Goal: Task Accomplishment & Management: Use online tool/utility

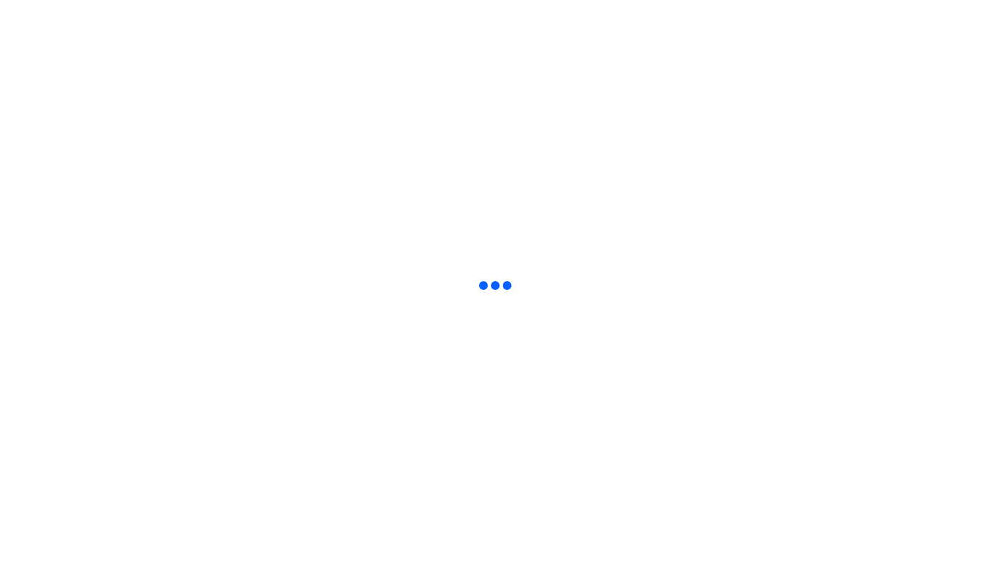
click at [848, 5] on html at bounding box center [495, 2] width 990 height 5
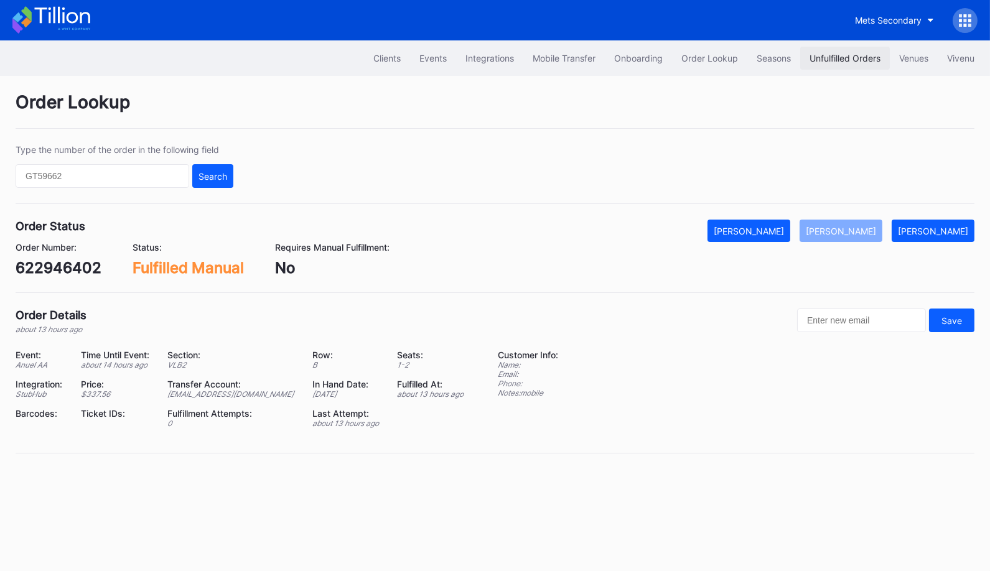
click at [850, 52] on button "Unfulfilled Orders" at bounding box center [845, 58] width 90 height 23
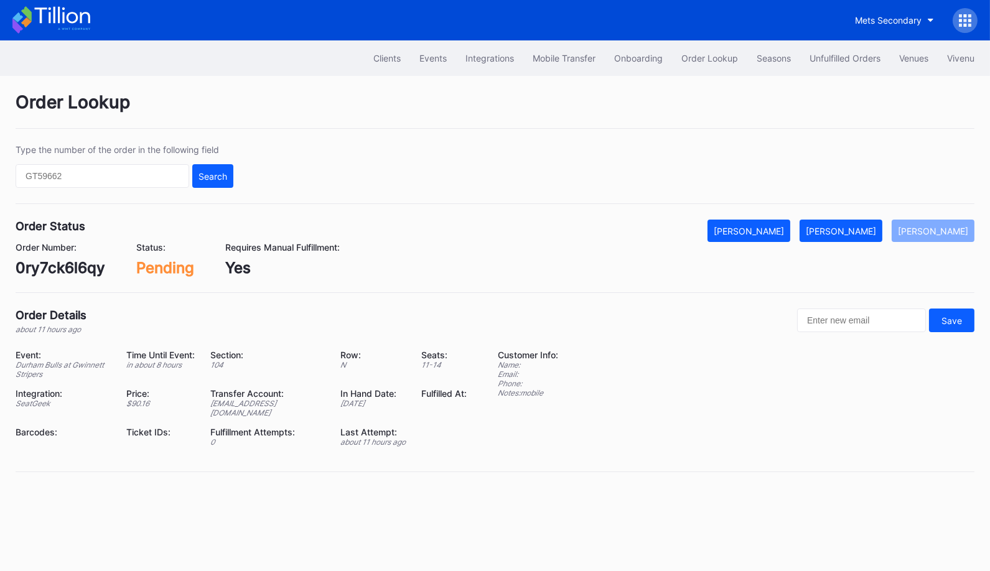
click at [63, 262] on div "0ry7ck6l6qy" at bounding box center [61, 268] width 90 height 18
copy div "0ry7ck6l6qy"
click at [875, 228] on div "[PERSON_NAME]" at bounding box center [841, 231] width 70 height 11
click at [75, 262] on div "466328583" at bounding box center [58, 268] width 85 height 18
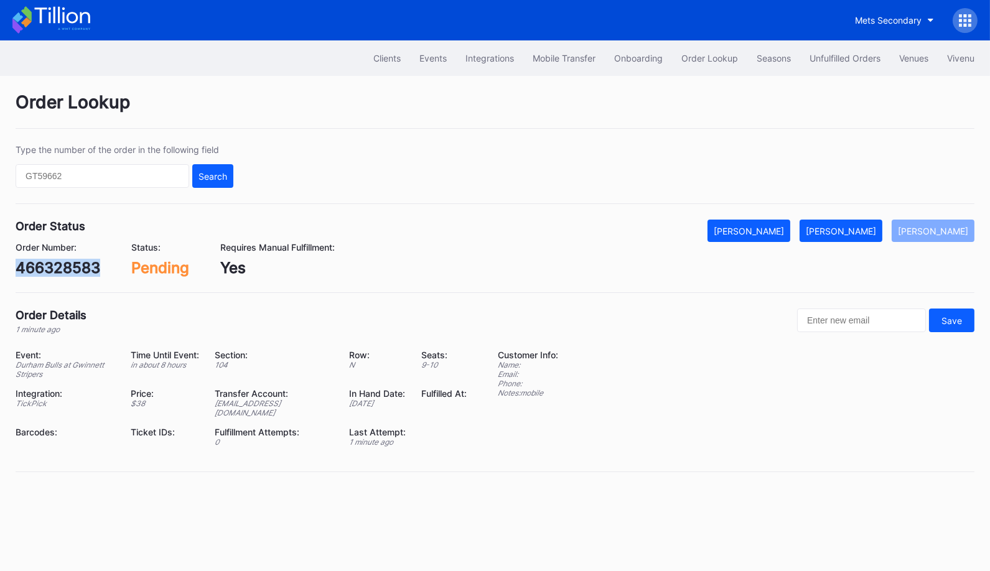
click at [75, 262] on div "466328583" at bounding box center [58, 268] width 85 height 18
copy div "466328583"
click at [871, 215] on div "Order Lookup Type the number of the order in the following field Search Order S…" at bounding box center [495, 290] width 990 height 428
click at [871, 235] on button "[PERSON_NAME]" at bounding box center [841, 231] width 83 height 22
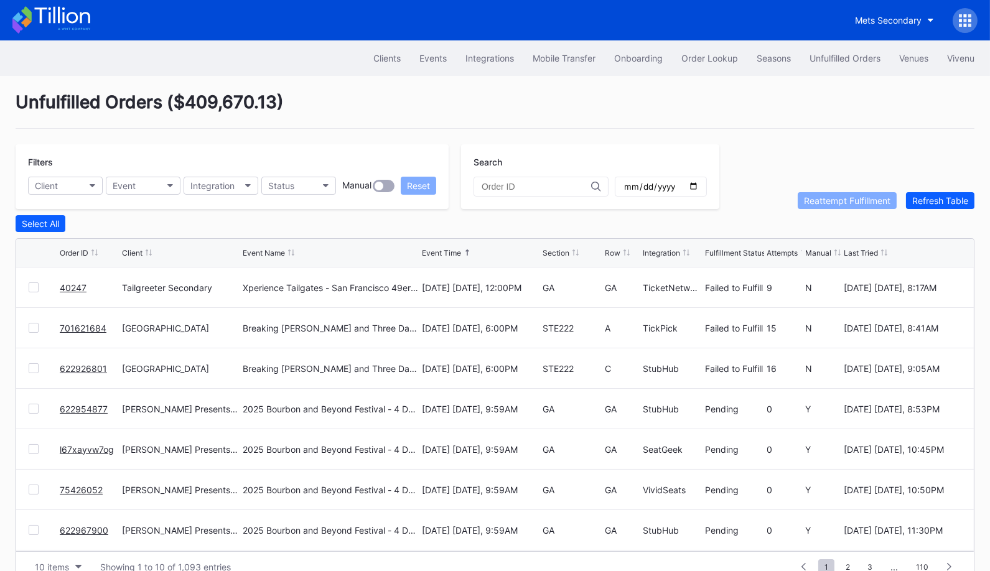
click at [70, 283] on link "40247" at bounding box center [73, 288] width 27 height 11
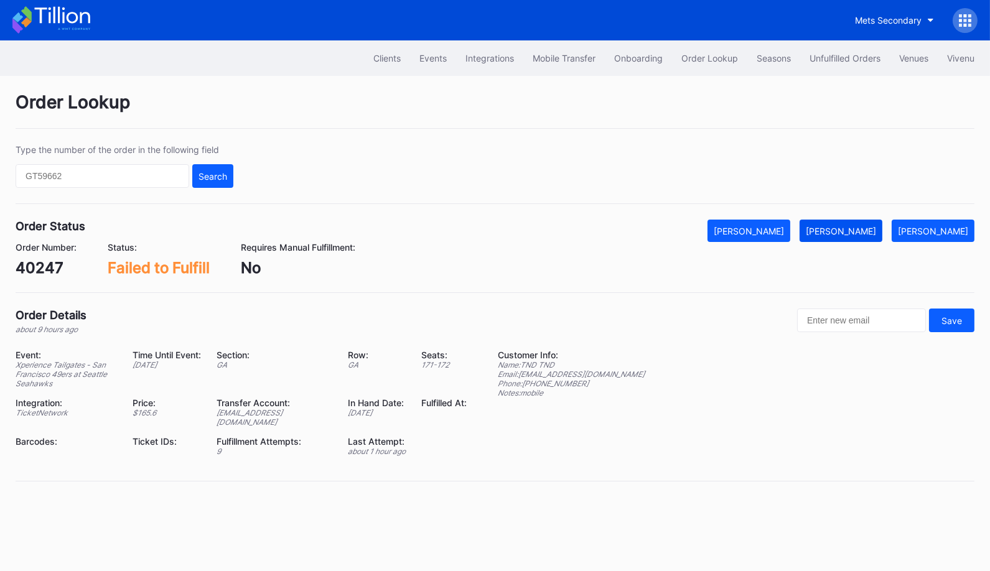
click at [861, 227] on div "[PERSON_NAME]" at bounding box center [841, 231] width 70 height 11
